Goal: Information Seeking & Learning: Learn about a topic

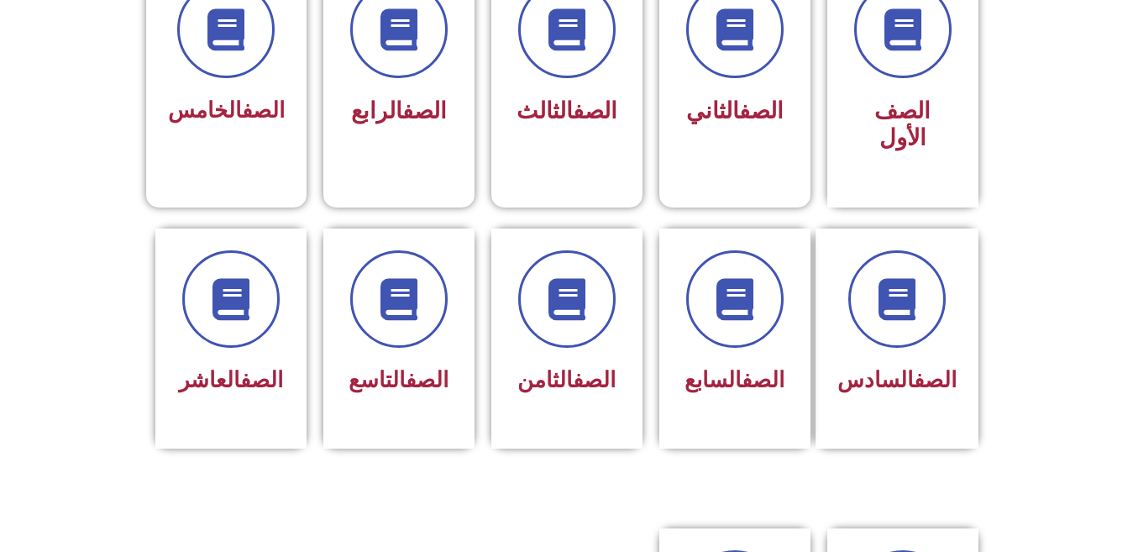
scroll to position [515, 0]
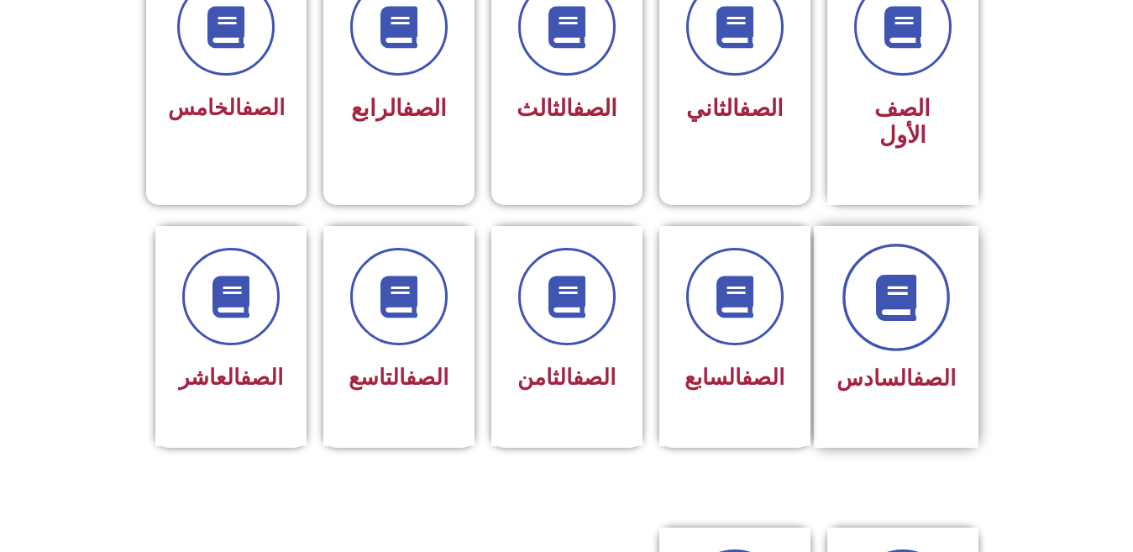
click at [897, 291] on icon at bounding box center [896, 297] width 46 height 46
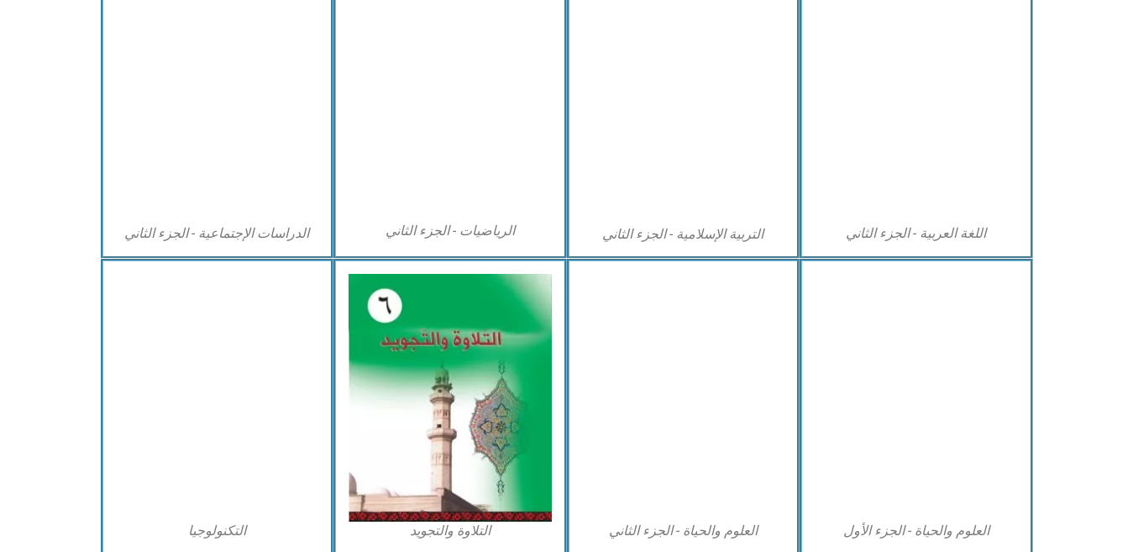
scroll to position [946, 0]
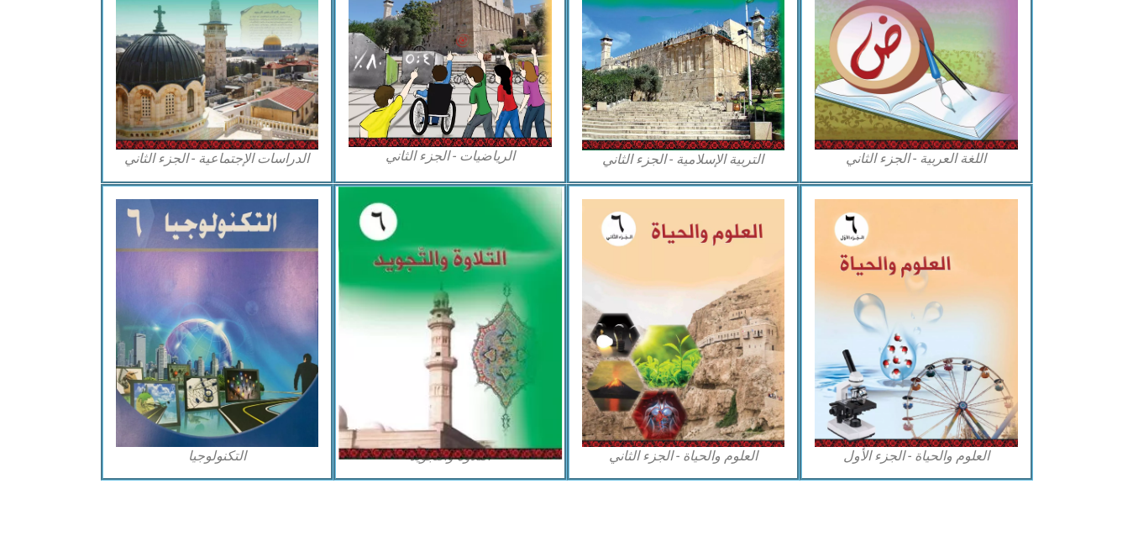
click at [416, 370] on img at bounding box center [450, 322] width 223 height 272
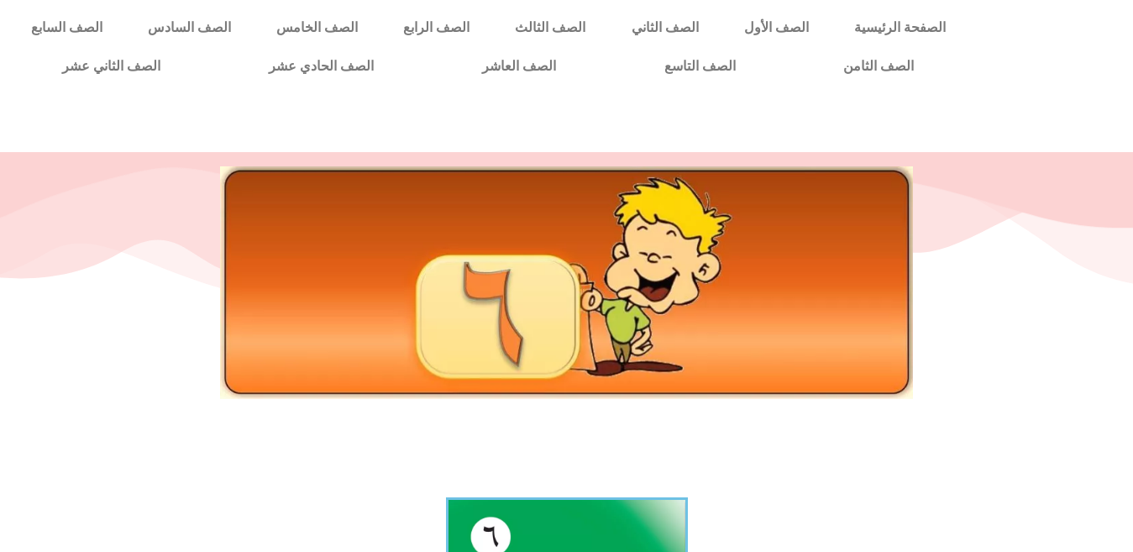
click at [581, 293] on img at bounding box center [566, 282] width 693 height 232
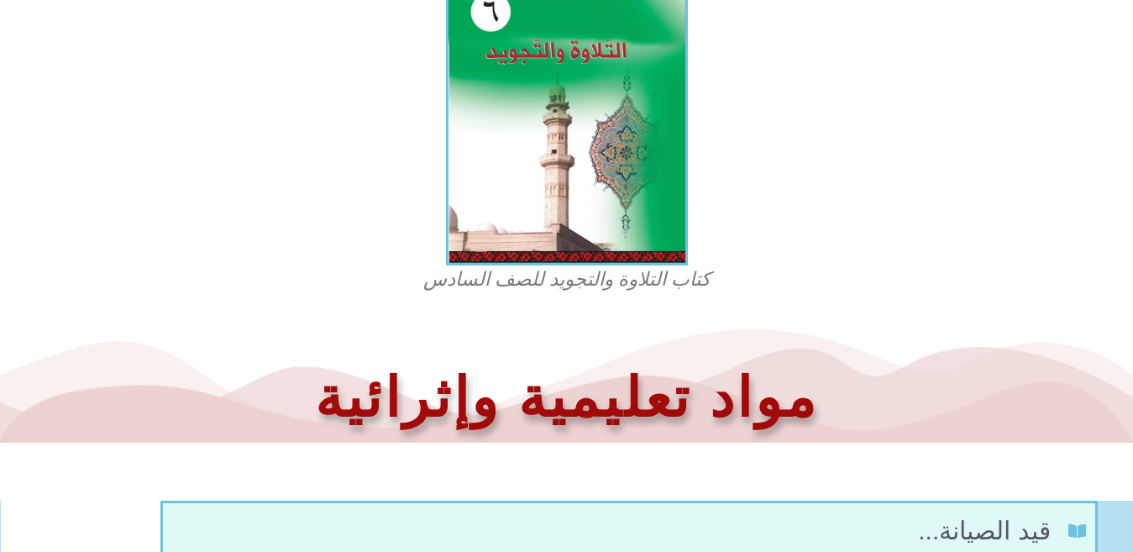
scroll to position [528, 0]
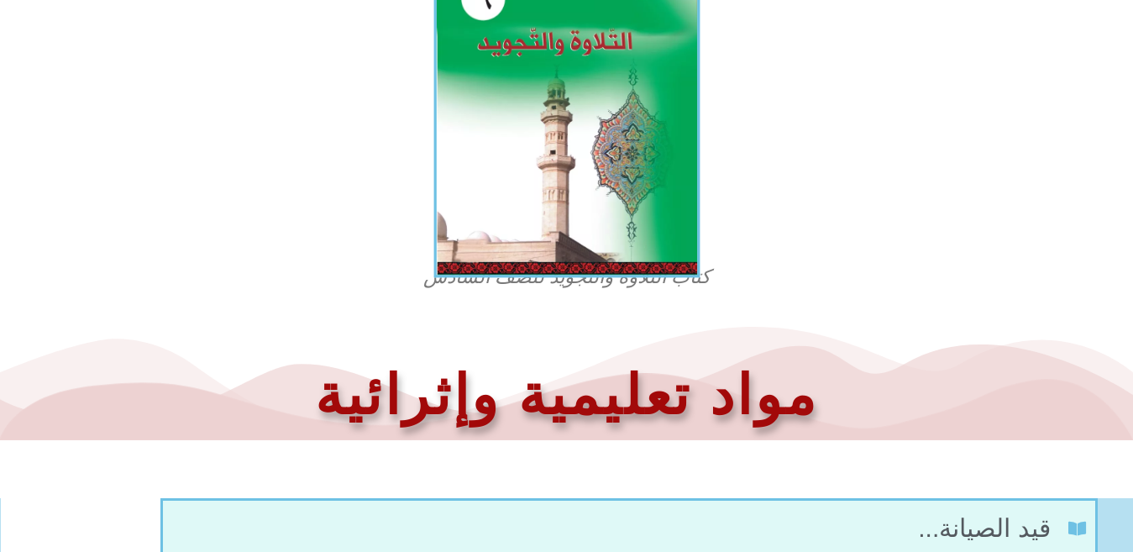
click at [572, 218] on img at bounding box center [566, 116] width 266 height 323
drag, startPoint x: 531, startPoint y: 244, endPoint x: 566, endPoint y: 202, distance: 54.9
click at [566, 202] on img at bounding box center [566, 116] width 266 height 323
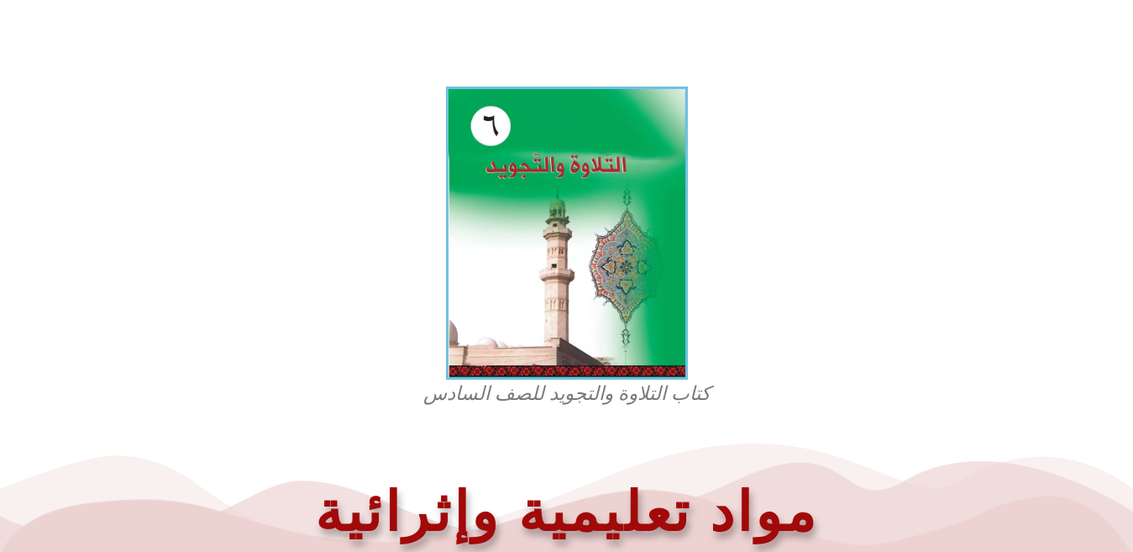
scroll to position [402, 0]
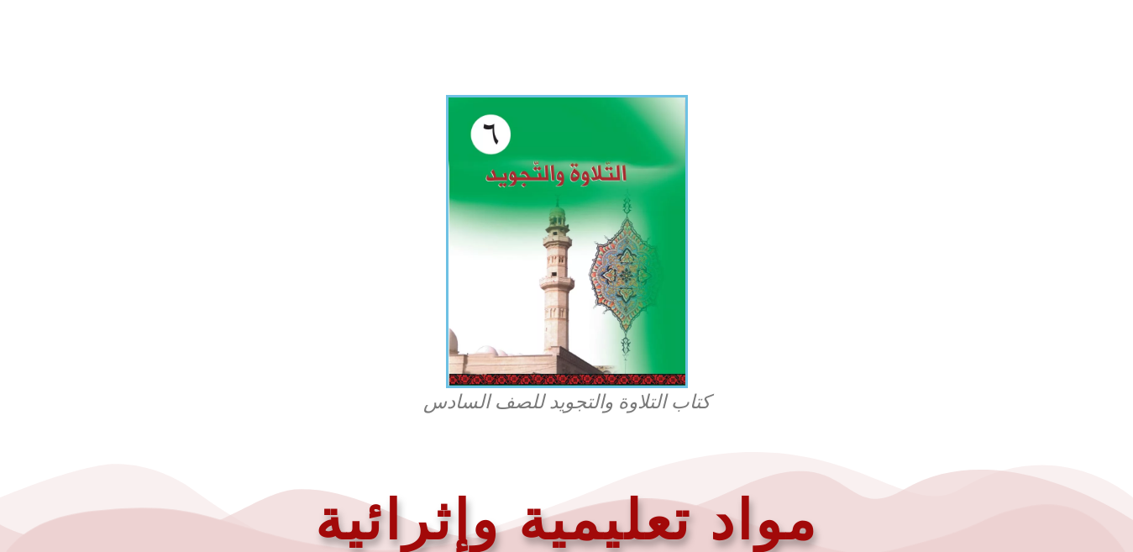
drag, startPoint x: 512, startPoint y: 334, endPoint x: 331, endPoint y: 375, distance: 185.2
click at [331, 375] on section "كتاب التلاوة والتجويد للصف السادس" at bounding box center [566, 256] width 1133 height 339
drag, startPoint x: 532, startPoint y: 396, endPoint x: 965, endPoint y: 434, distance: 435.2
click at [965, 434] on div at bounding box center [566, 454] width 1116 height 42
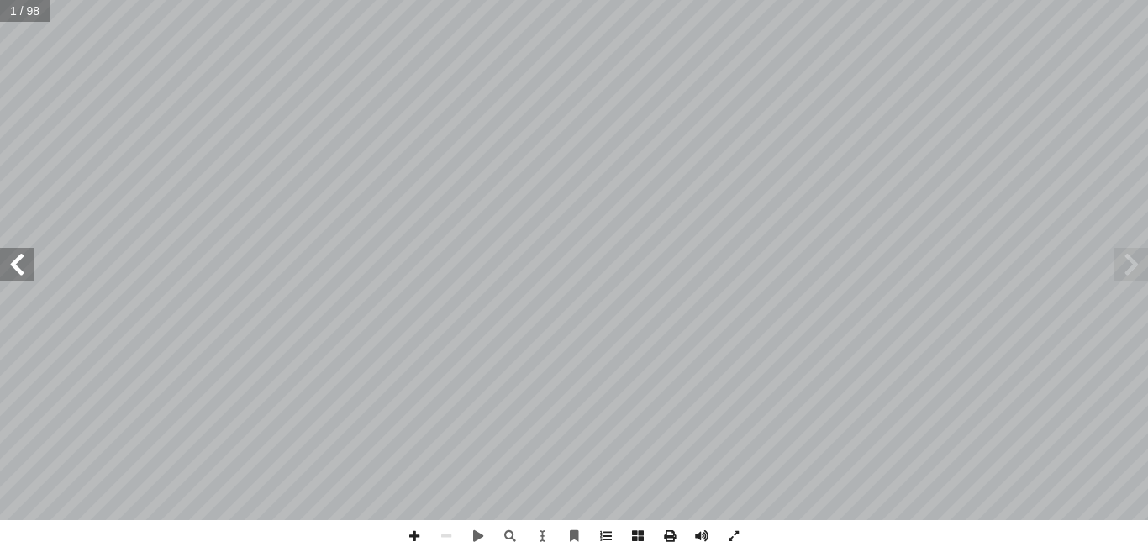
click at [1127, 269] on span at bounding box center [1131, 265] width 34 height 34
click at [1127, 264] on span at bounding box center [1131, 265] width 34 height 34
click at [21, 263] on span at bounding box center [17, 265] width 34 height 34
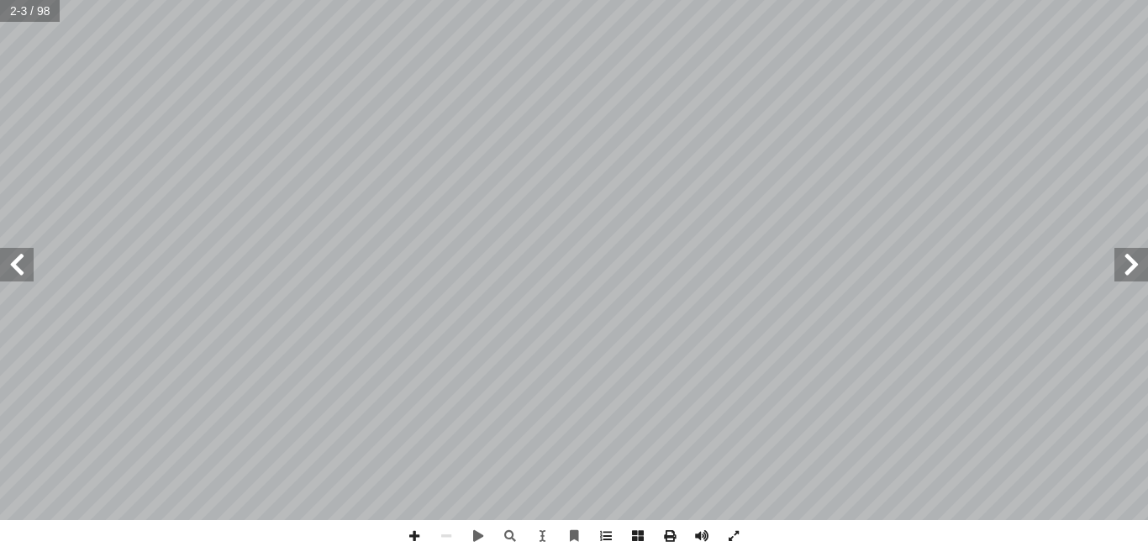
click at [21, 263] on span at bounding box center [17, 265] width 34 height 34
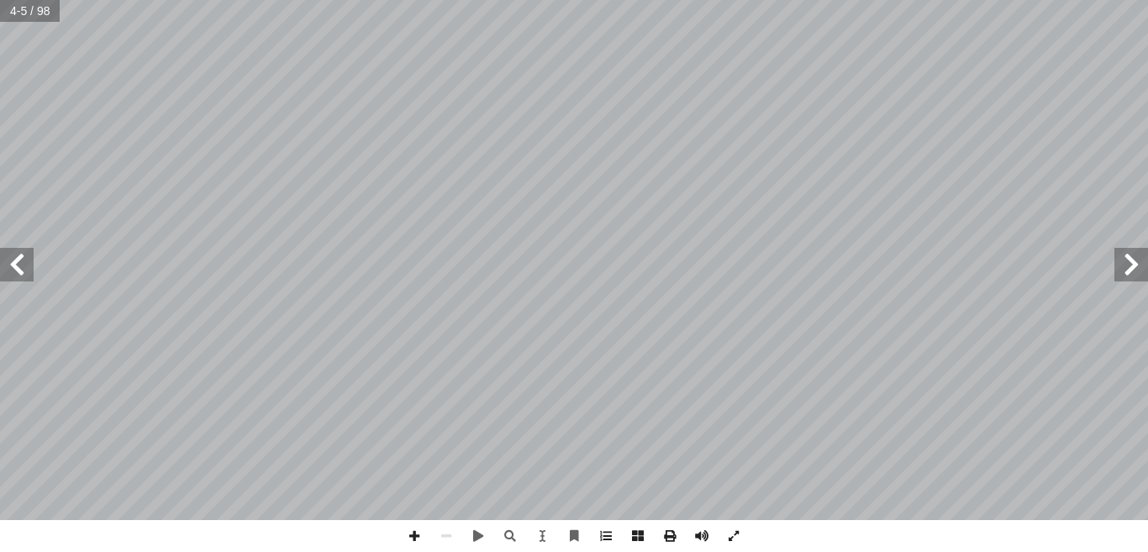
click at [21, 263] on span at bounding box center [17, 265] width 34 height 34
click at [1131, 265] on span at bounding box center [1131, 265] width 34 height 34
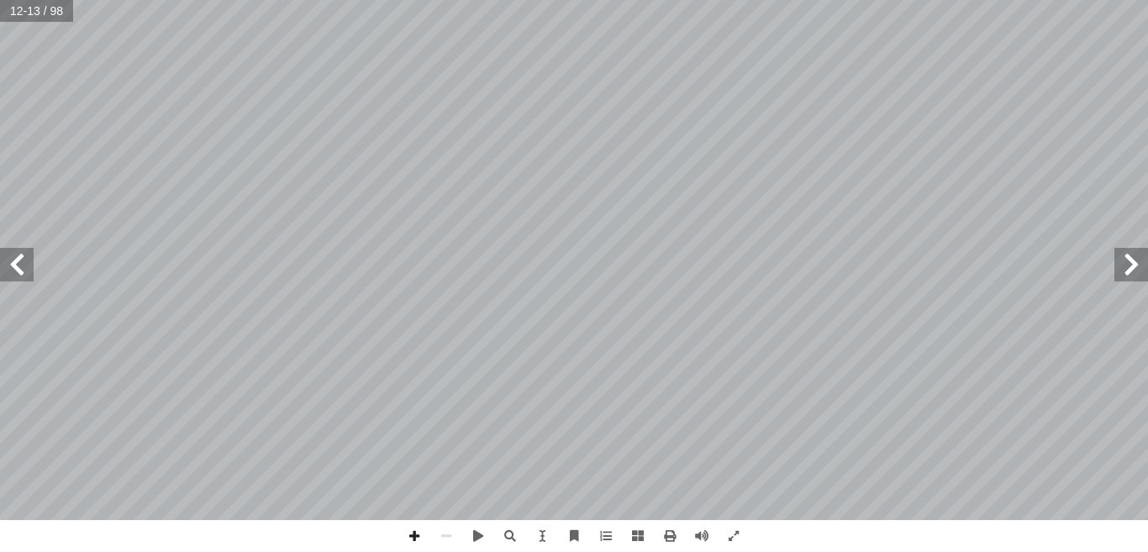
click at [1132, 273] on span at bounding box center [1131, 265] width 34 height 34
click at [1125, 268] on span at bounding box center [1131, 265] width 34 height 34
click at [570, 529] on span at bounding box center [574, 536] width 32 height 32
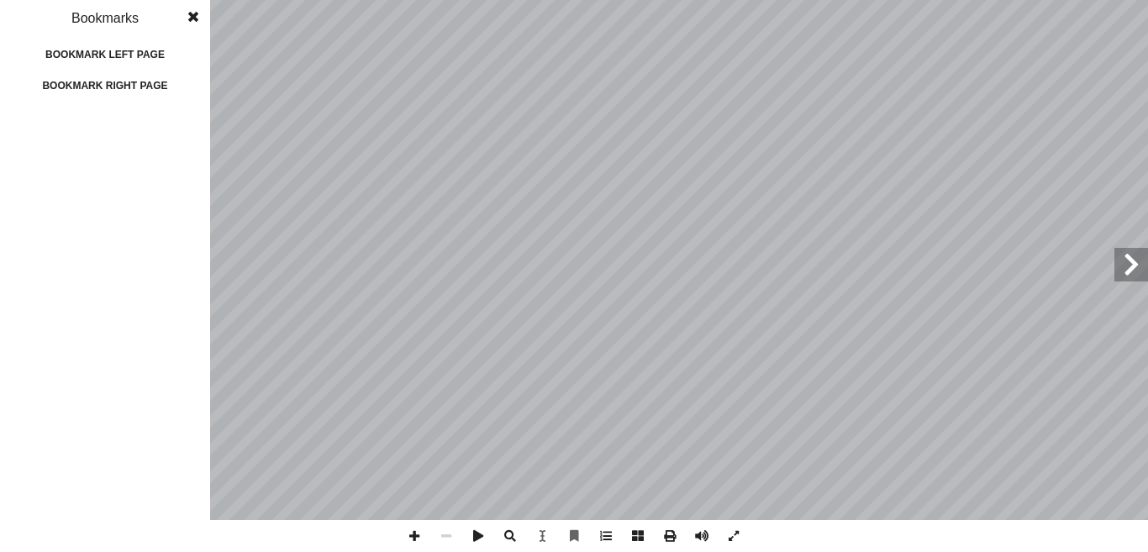
click at [123, 87] on div "Bookmark right page" at bounding box center [105, 85] width 168 height 27
click at [195, 20] on span at bounding box center [193, 17] width 30 height 34
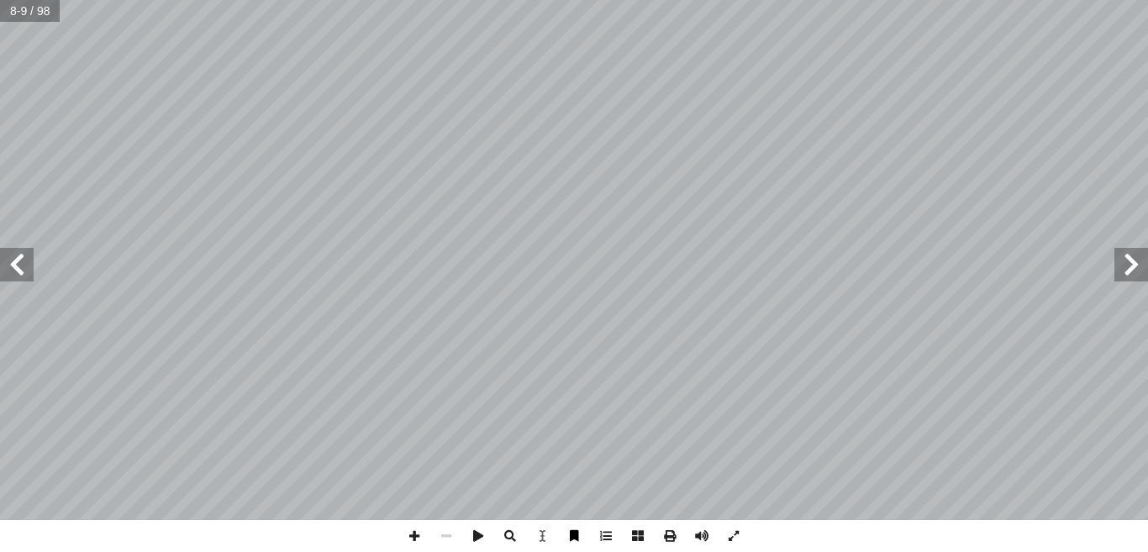
click at [575, 539] on span at bounding box center [574, 536] width 32 height 32
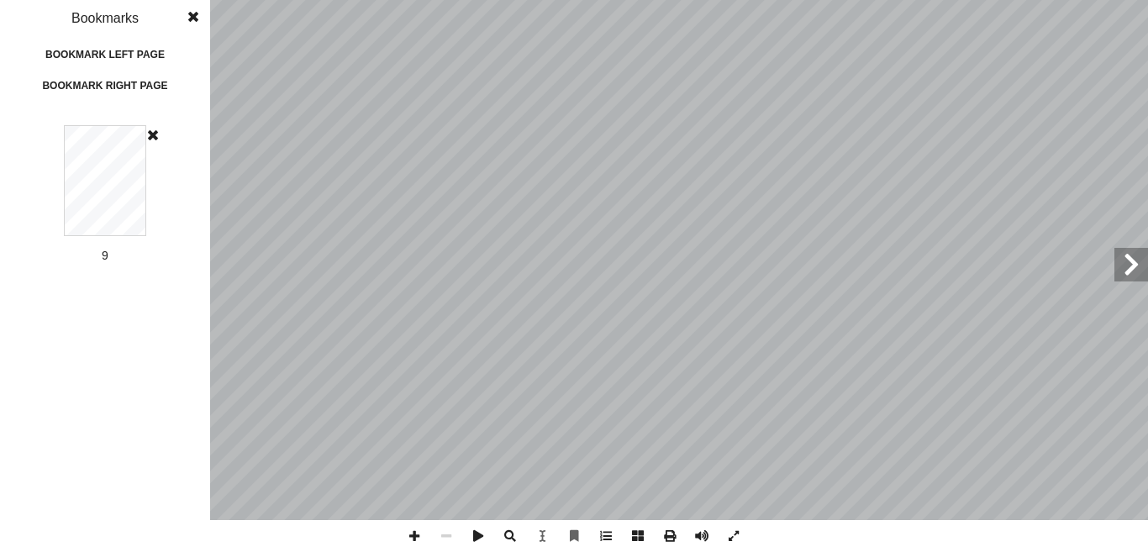
click at [194, 22] on span at bounding box center [193, 17] width 30 height 34
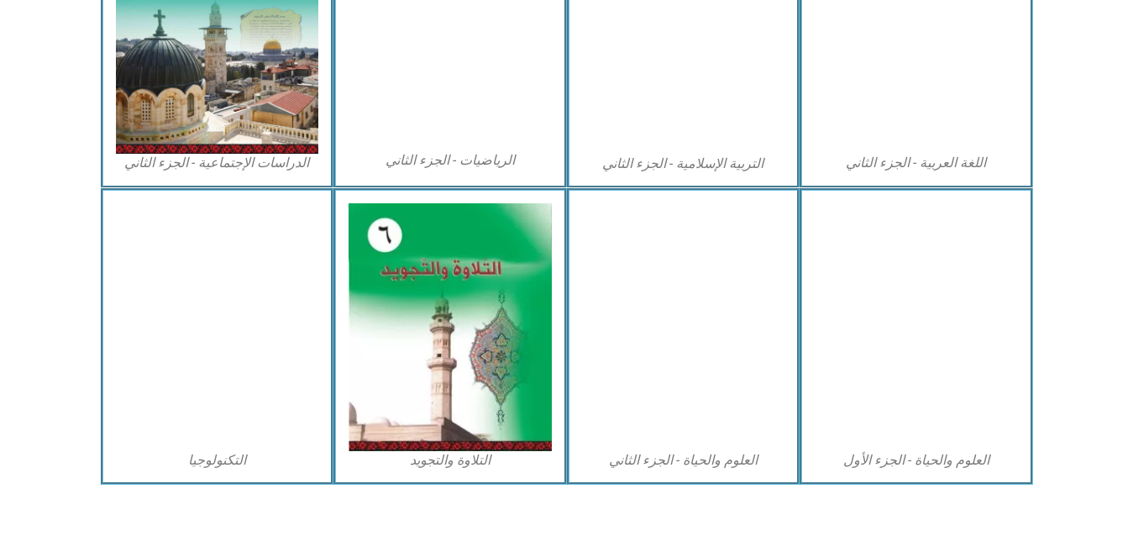
scroll to position [946, 0]
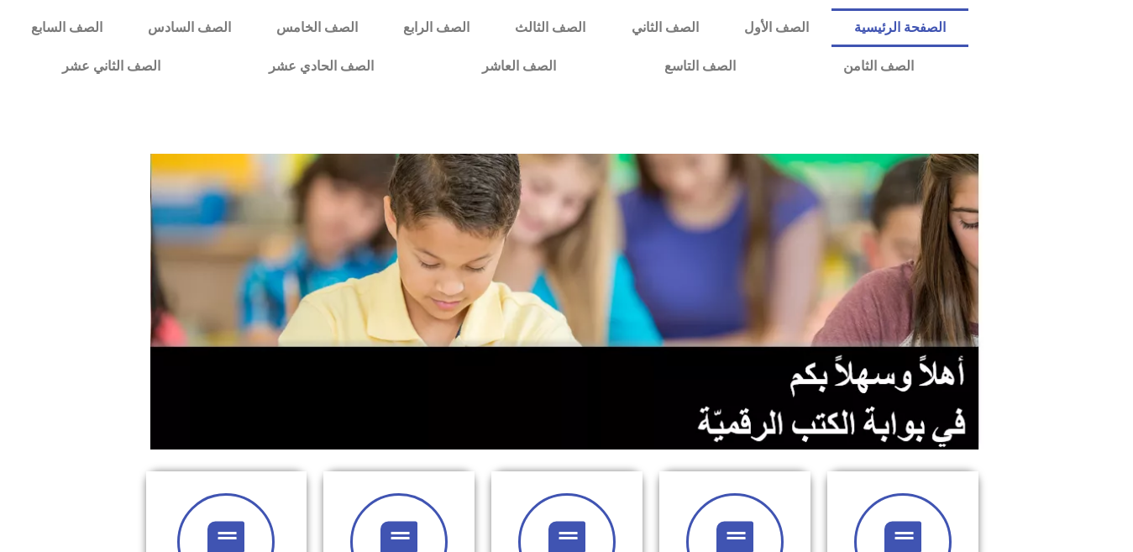
scroll to position [515, 0]
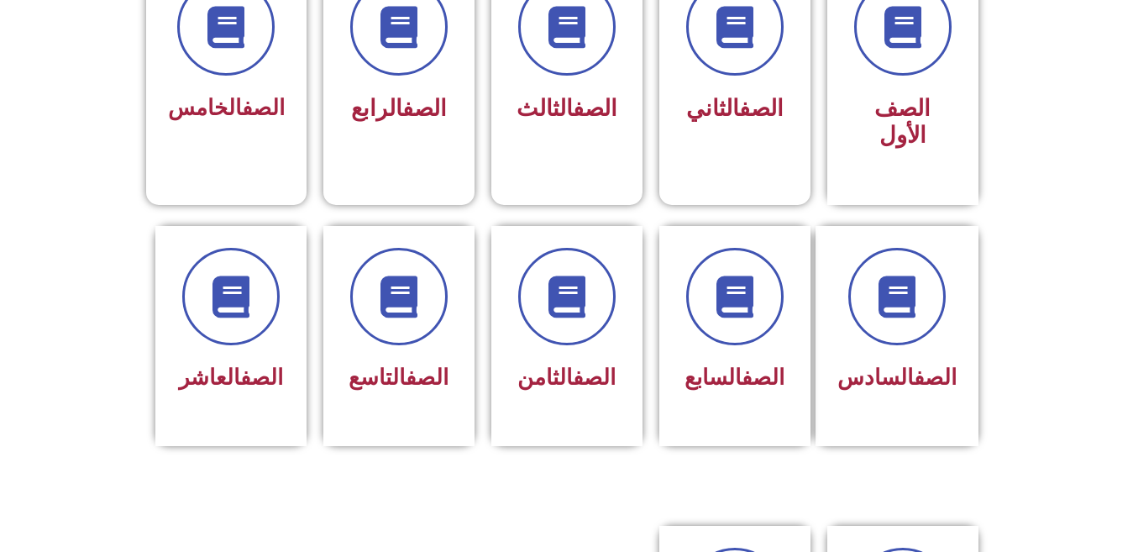
drag, startPoint x: 1009, startPoint y: 12, endPoint x: 1101, endPoint y: 464, distance: 461.3
click at [1101, 464] on section "الصف السادس الصف السابع الصف الثامن الصف التاسع الصف العاشر" at bounding box center [566, 355] width 1133 height 300
click at [533, 307] on div at bounding box center [567, 297] width 106 height 97
click at [402, 369] on div "الصف التاسع" at bounding box center [399, 379] width 106 height 41
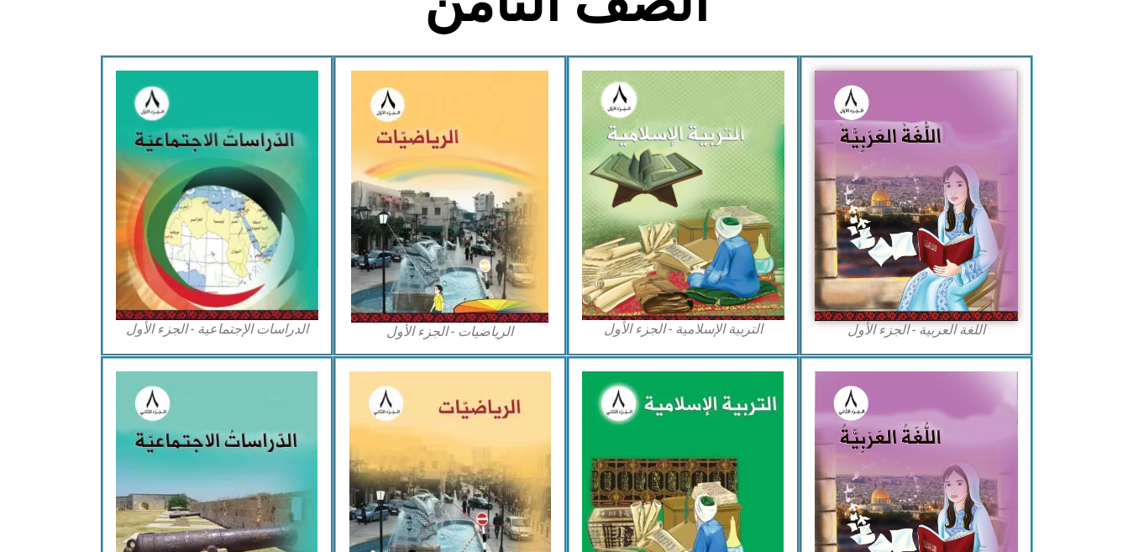
scroll to position [439, 0]
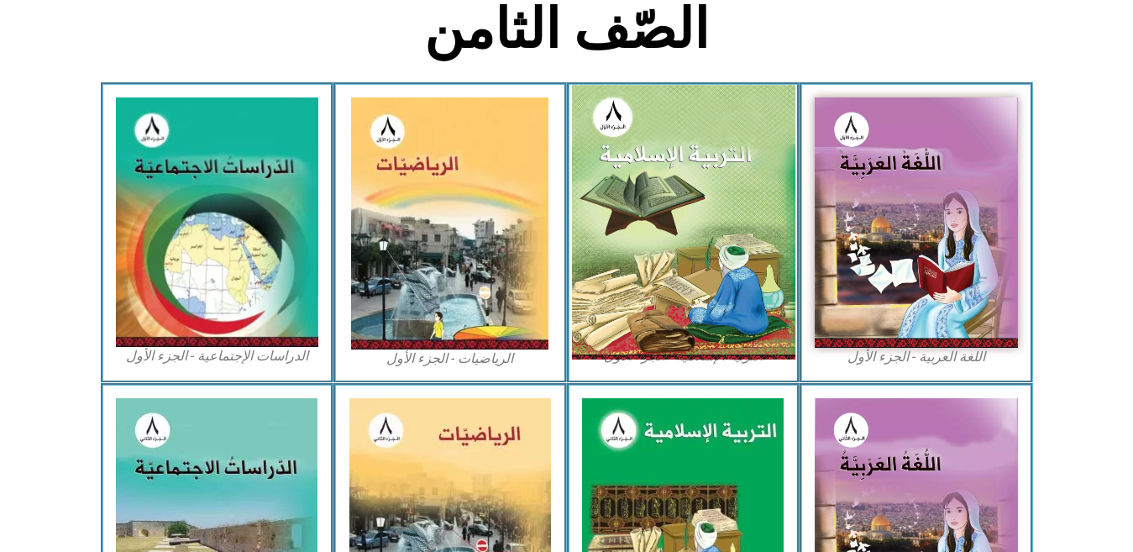
click at [651, 135] on img at bounding box center [682, 222] width 223 height 275
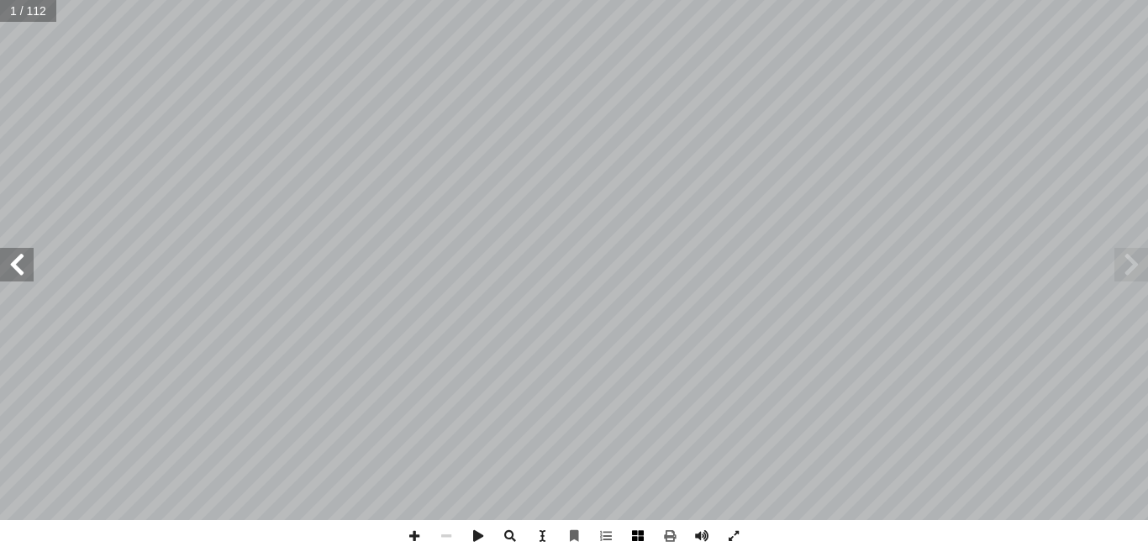
click at [638, 540] on span at bounding box center [638, 536] width 32 height 32
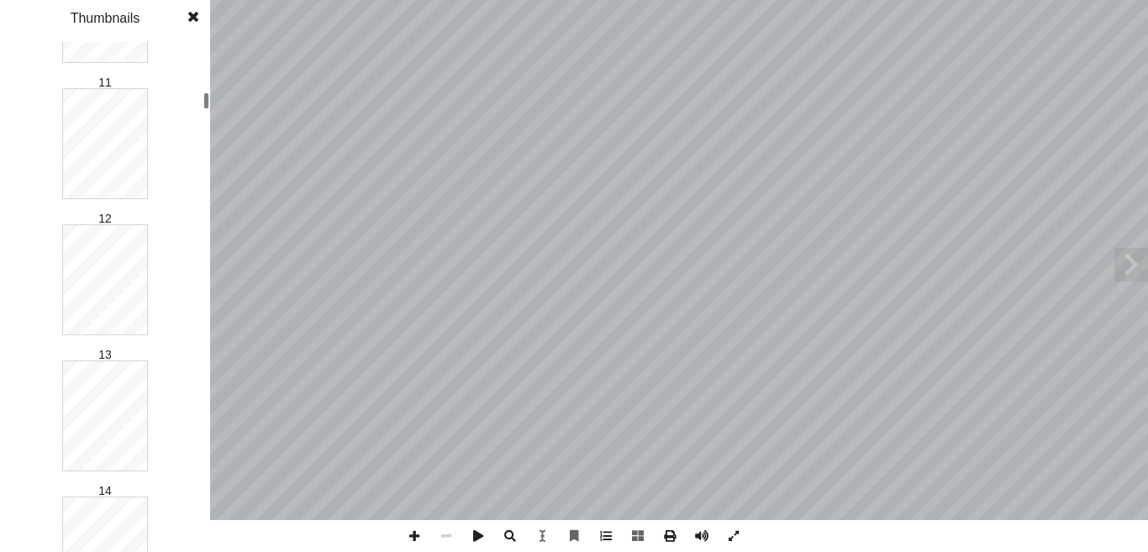
click at [201, 105] on div "1 2 3 4 5 6 7 8 9 10 11 12 13 14 15 16 17 18 19 20 21 22 23 24 25 26 27 28 29 3…" at bounding box center [105, 297] width 210 height 510
click at [205, 130] on div at bounding box center [206, 129] width 6 height 17
click at [207, 73] on div at bounding box center [206, 70] width 6 height 17
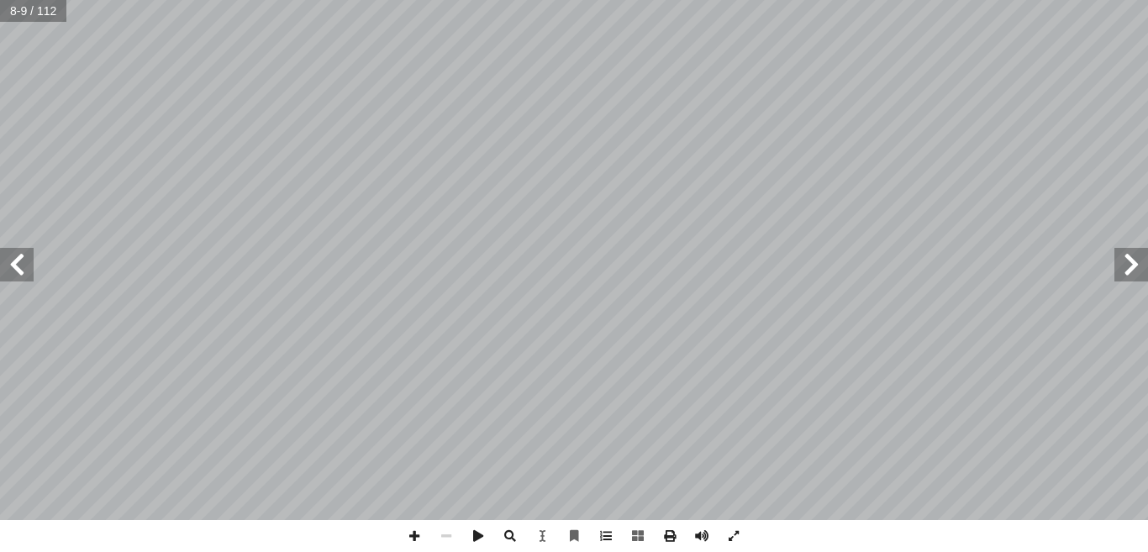
click at [1127, 275] on span at bounding box center [1131, 265] width 34 height 34
click at [573, 525] on span at bounding box center [574, 536] width 32 height 32
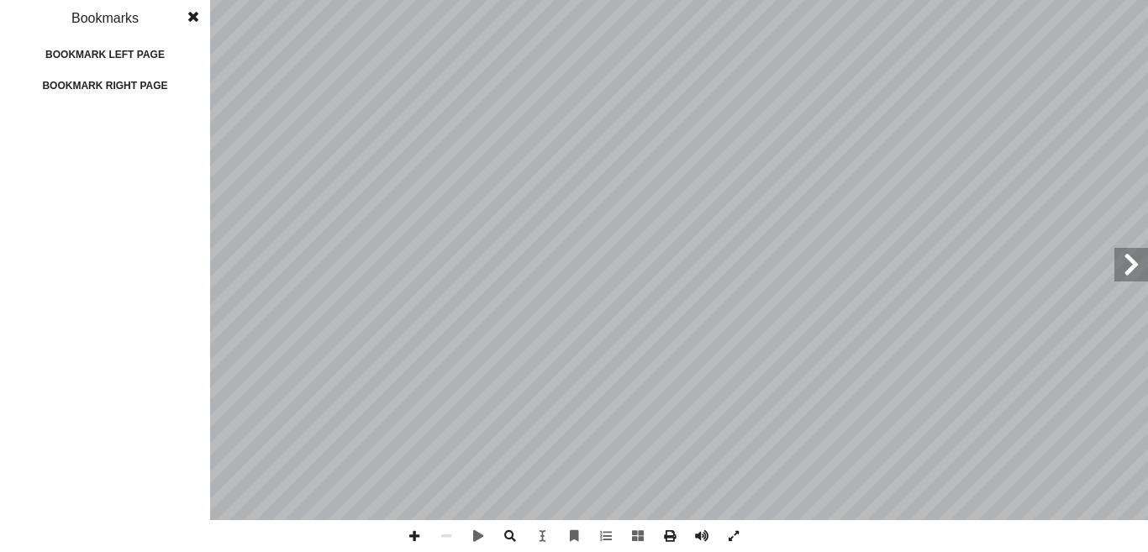
click at [108, 51] on div "Bookmark left page" at bounding box center [105, 54] width 168 height 27
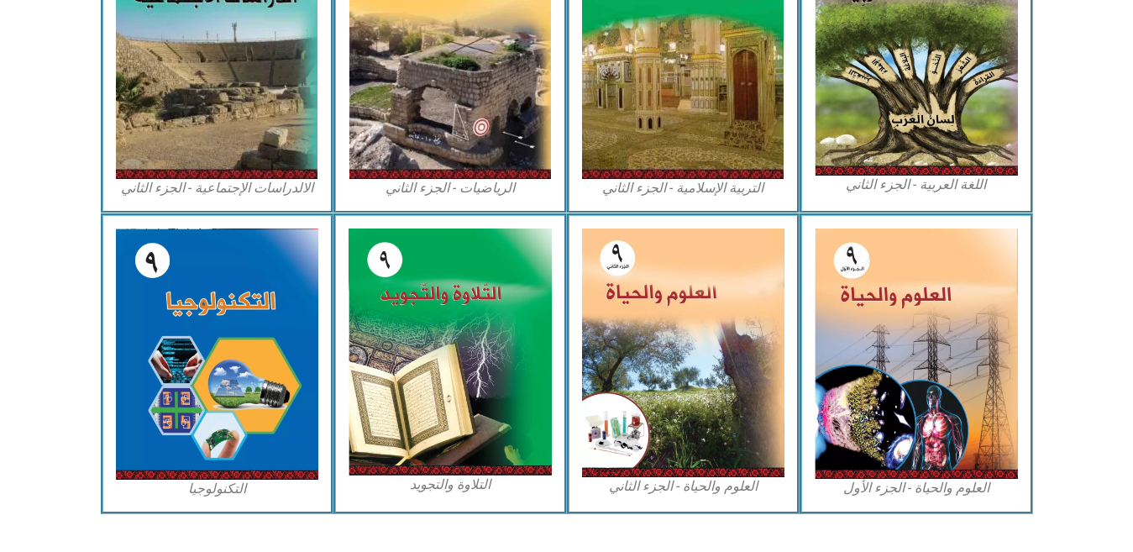
scroll to position [945, 0]
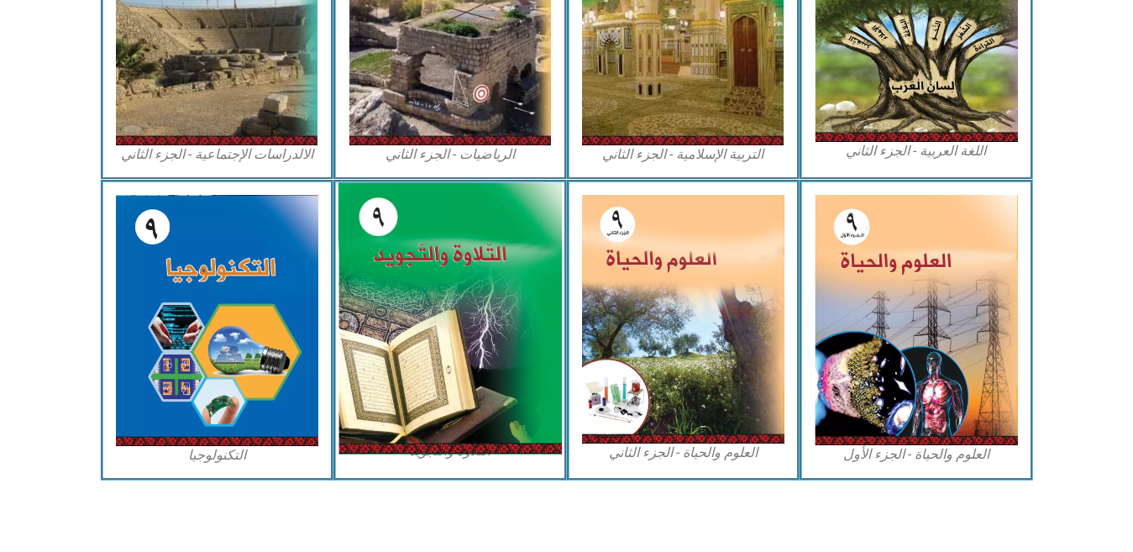
click at [508, 286] on img at bounding box center [450, 317] width 223 height 271
click at [408, 275] on img at bounding box center [450, 317] width 223 height 271
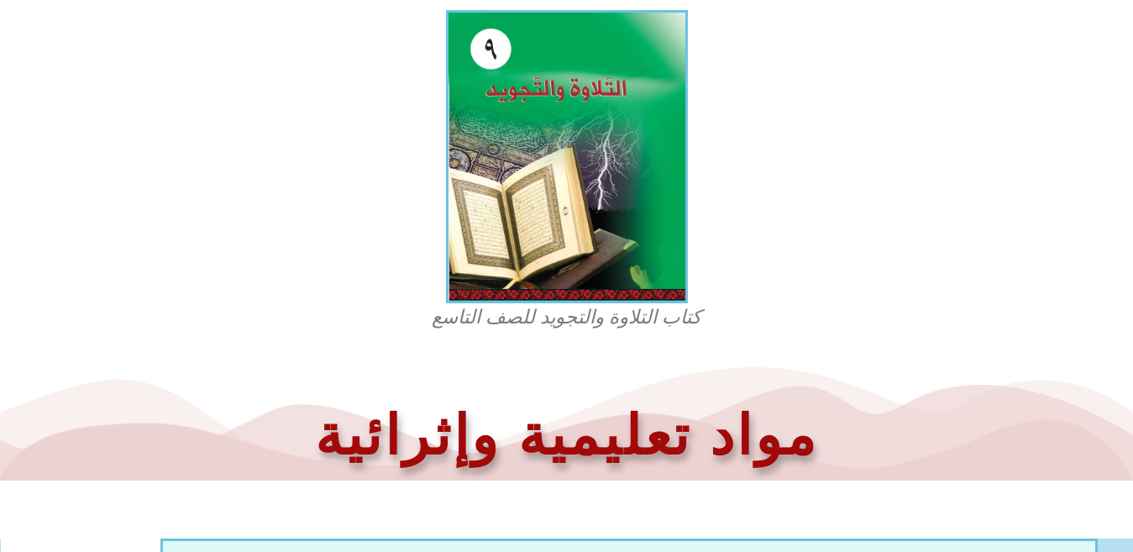
scroll to position [509, 0]
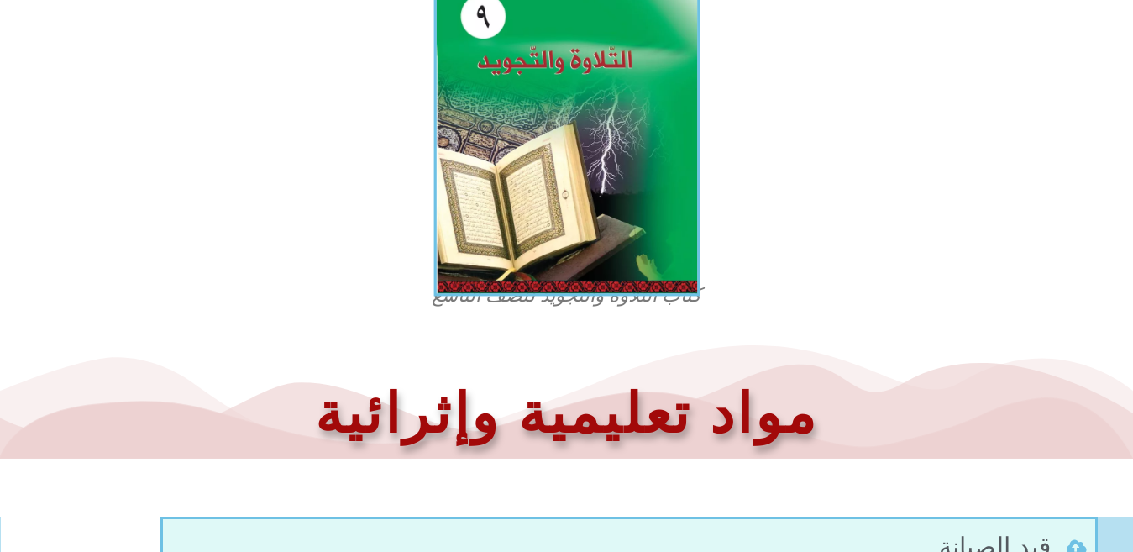
click at [613, 292] on img at bounding box center [566, 135] width 266 height 323
click at [595, 150] on img at bounding box center [566, 135] width 266 height 323
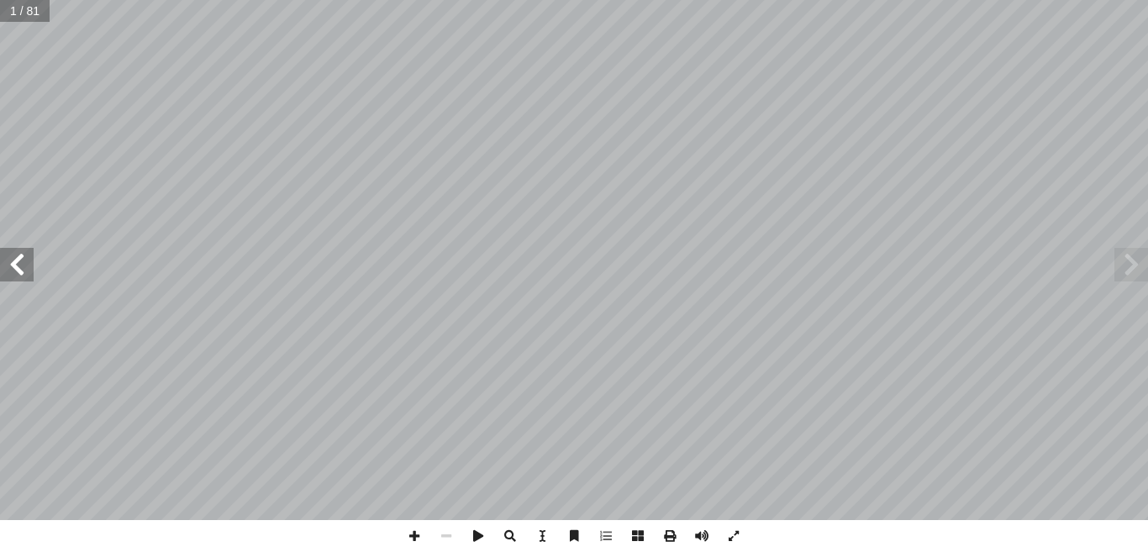
click at [22, 260] on span at bounding box center [17, 265] width 34 height 34
click at [23, 271] on span at bounding box center [17, 265] width 34 height 34
click at [16, 272] on span at bounding box center [17, 265] width 34 height 34
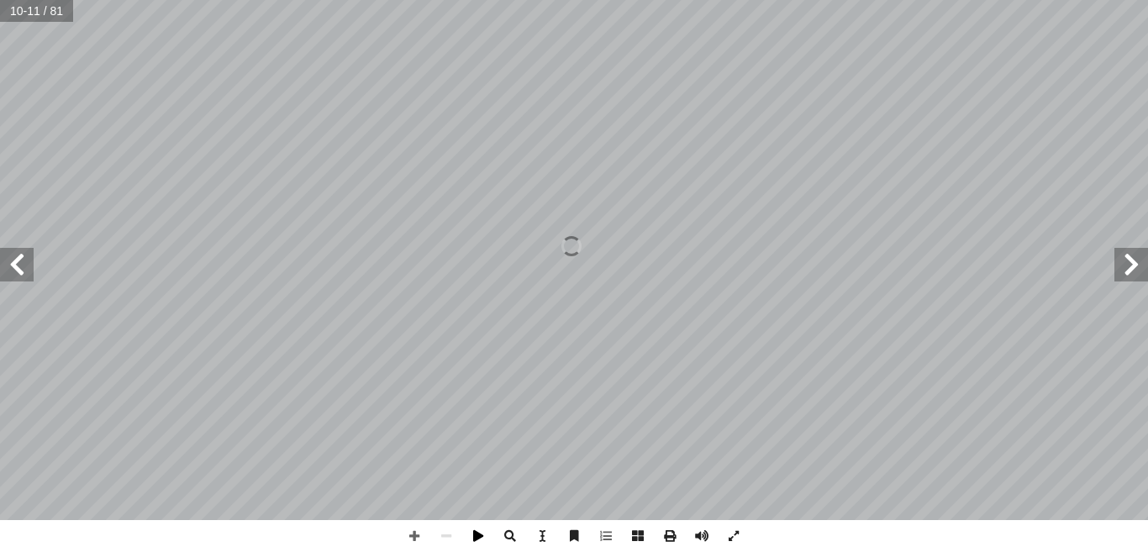
click at [474, 535] on span at bounding box center [478, 536] width 32 height 32
click at [1141, 268] on span at bounding box center [1131, 265] width 34 height 34
click at [1137, 254] on span at bounding box center [1131, 265] width 34 height 34
click at [630, 532] on span at bounding box center [638, 536] width 32 height 32
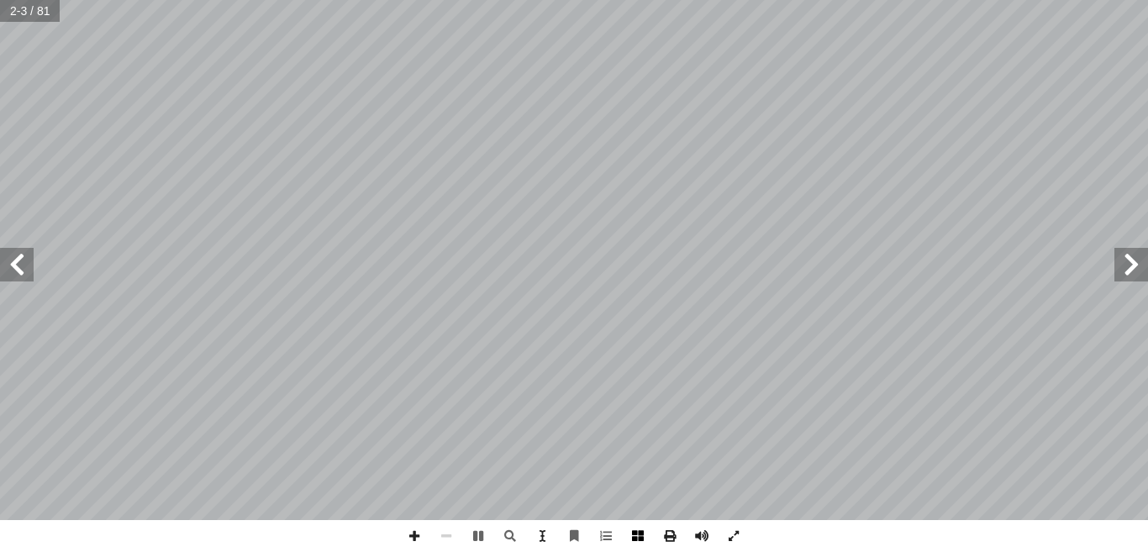
click at [635, 545] on span at bounding box center [638, 536] width 32 height 32
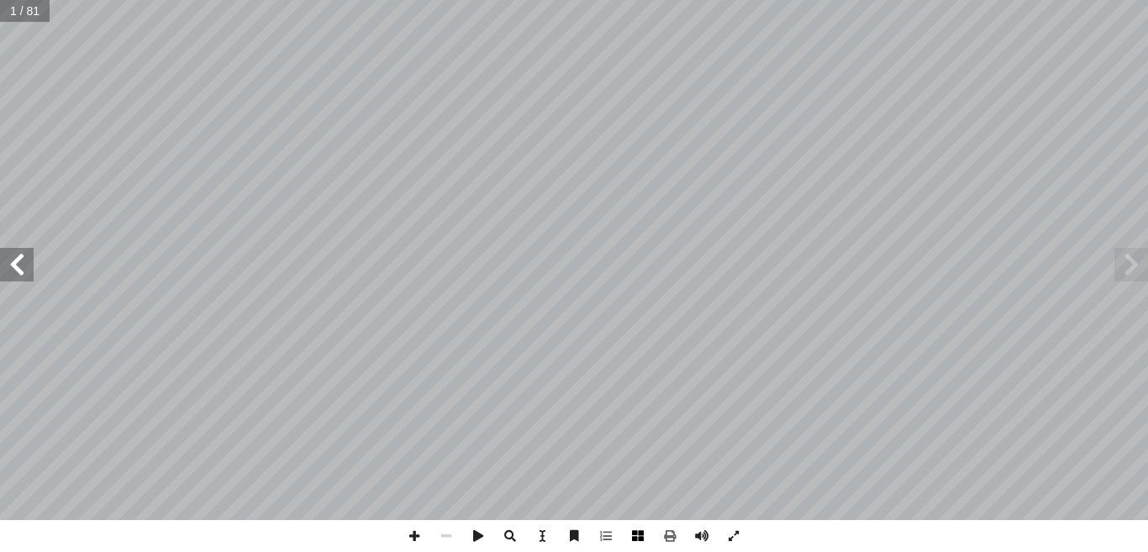
click at [633, 543] on span at bounding box center [638, 536] width 32 height 32
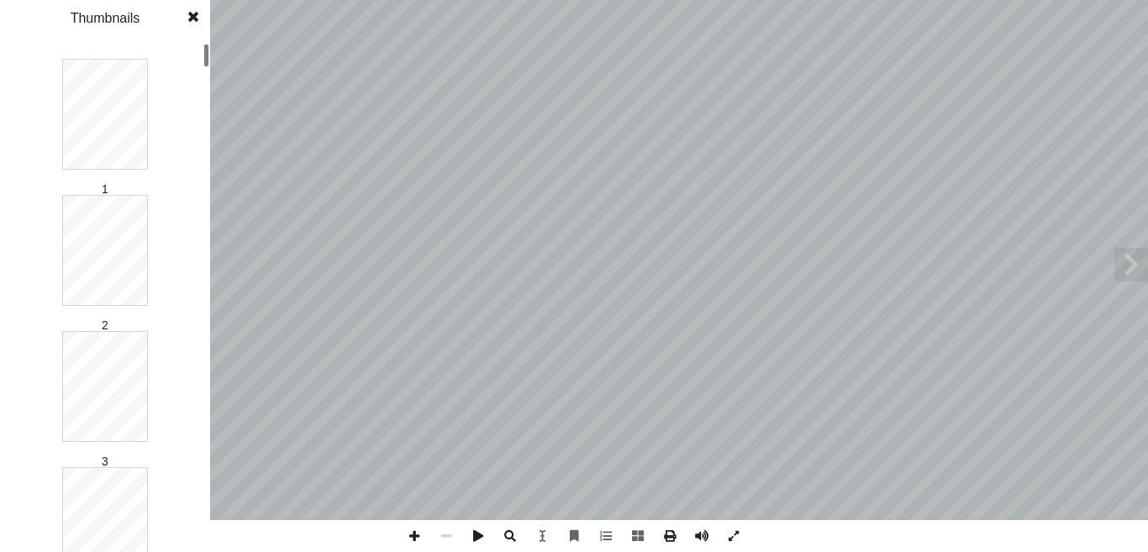
click at [205, 106] on div at bounding box center [206, 102] width 6 height 24
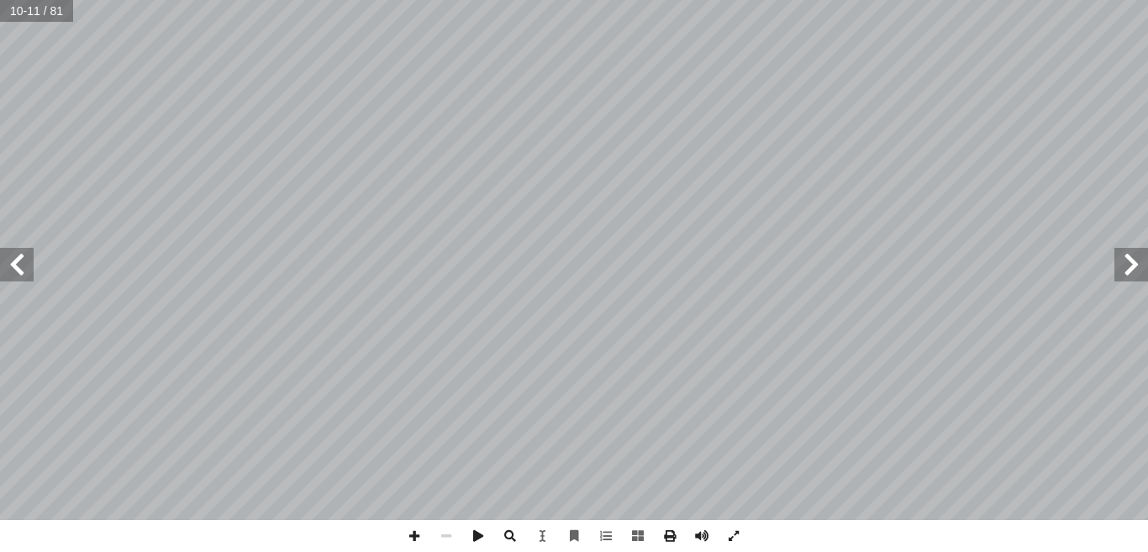
click at [1122, 274] on span at bounding box center [1131, 265] width 34 height 34
click at [18, 273] on span at bounding box center [17, 265] width 34 height 34
click at [1145, 252] on span at bounding box center [1131, 265] width 34 height 34
